Goal: Transaction & Acquisition: Purchase product/service

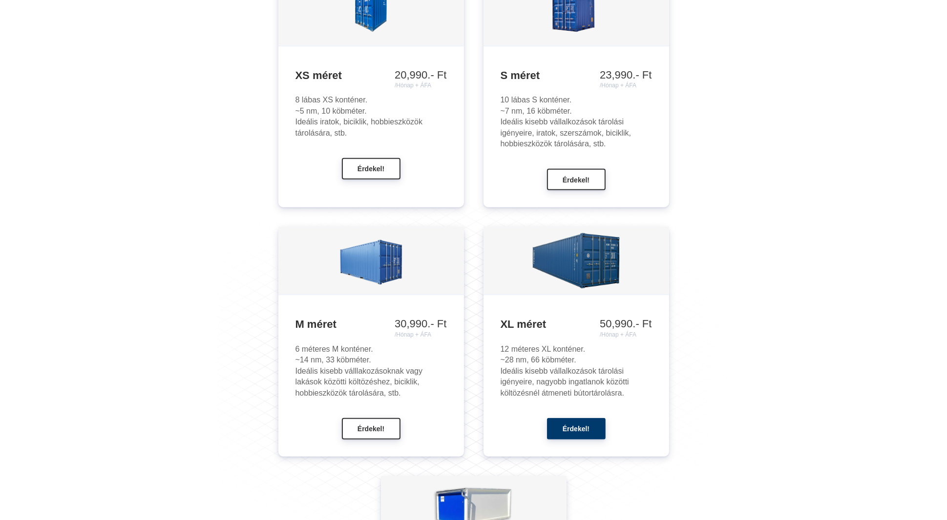
click at [362, 267] on img at bounding box center [370, 260] width 63 height 63
click at [408, 324] on div "41,990.- Ft /Hónap + ÁFA" at bounding box center [420, 329] width 52 height 21
click at [340, 329] on h3 "M méret" at bounding box center [370, 325] width 151 height 14
click at [329, 368] on div "6 méteres M konténer. ~14 nm, 33 köbméter. Ideális kisebb válllakozásoknak vagy…" at bounding box center [370, 371] width 151 height 55
drag, startPoint x: 328, startPoint y: 384, endPoint x: 316, endPoint y: 334, distance: 50.7
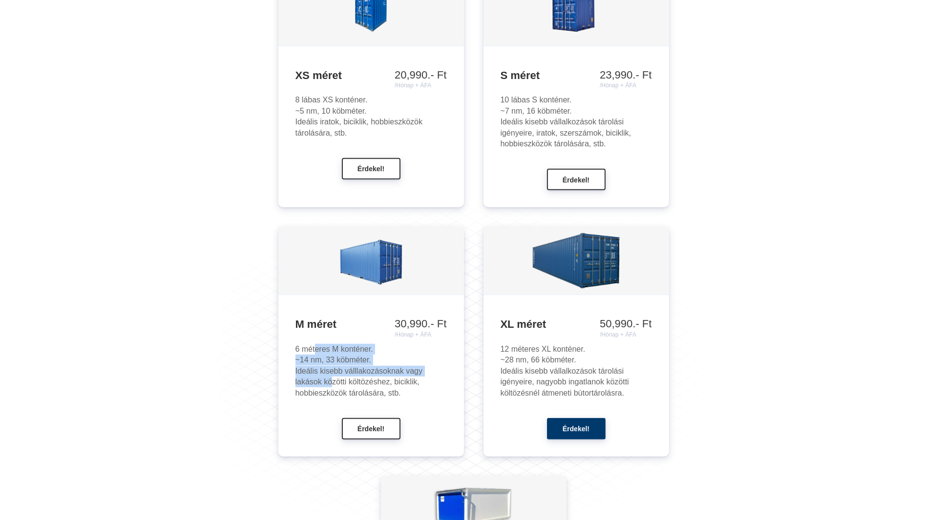
click at [316, 334] on div "M méret 30,990.- Ft /Hónap + ÁFA 35,990.- Ft /Hónap + ÁFA 41,990.- Ft /Hónap + …" at bounding box center [371, 376] width 186 height 162
drag, startPoint x: 316, startPoint y: 334, endPoint x: 318, endPoint y: 368, distance: 33.3
click at [318, 368] on div "M méret 30,990.- Ft /Hónap + ÁFA 35,990.- Ft /Hónap + ÁFA 41,990.- Ft /Hónap + …" at bounding box center [371, 376] width 186 height 162
click at [318, 368] on div "6 méteres M konténer. ~14 nm, 33 köbméter. Ideális kisebb válllakozásoknak vagy…" at bounding box center [370, 371] width 151 height 55
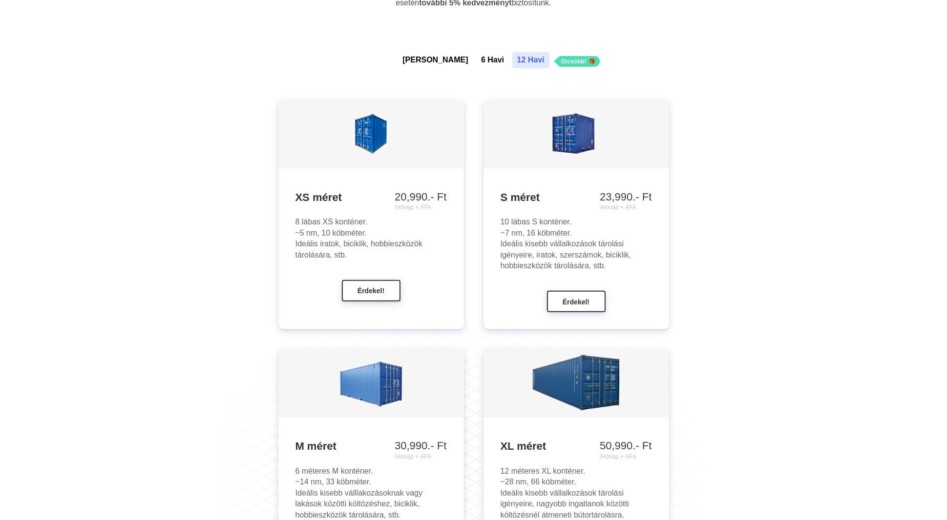
scroll to position [885, 0]
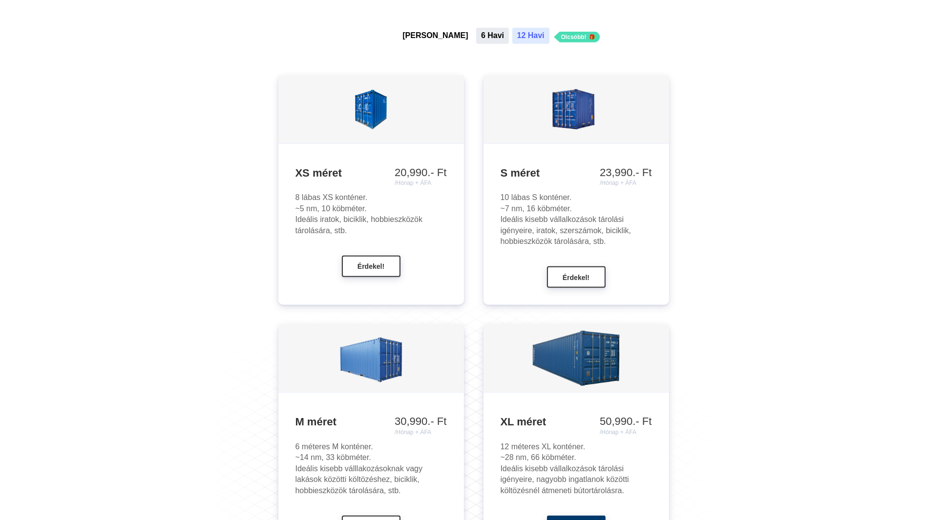
click at [476, 38] on button "6 Havi" at bounding box center [492, 36] width 33 height 16
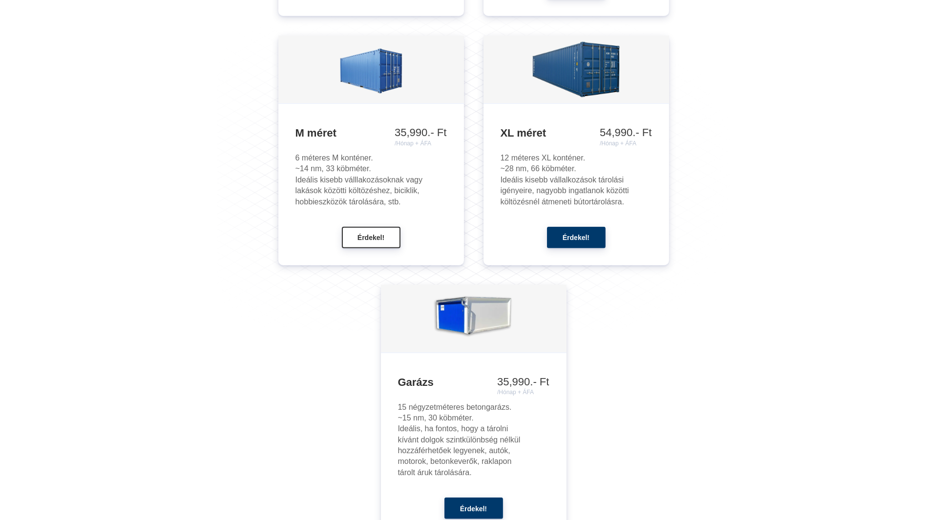
scroll to position [1129, 0]
